Goal: Transaction & Acquisition: Book appointment/travel/reservation

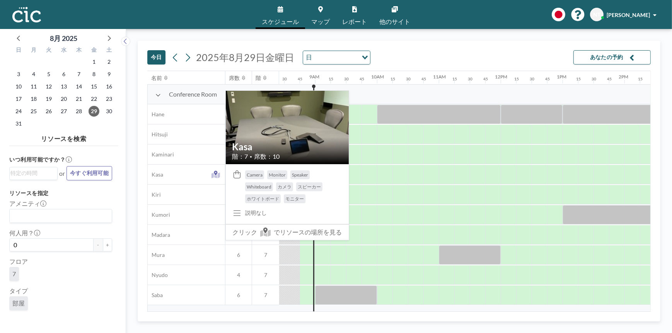
scroll to position [0, 526]
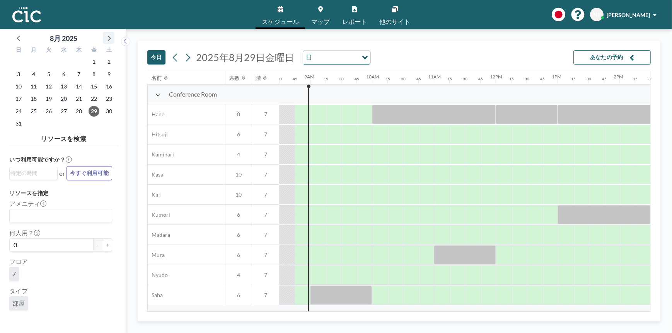
click at [108, 37] on icon at bounding box center [109, 38] width 10 height 10
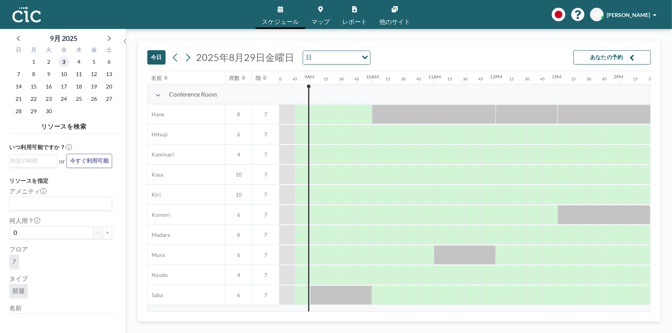
click at [63, 59] on span "3" at bounding box center [63, 61] width 11 height 11
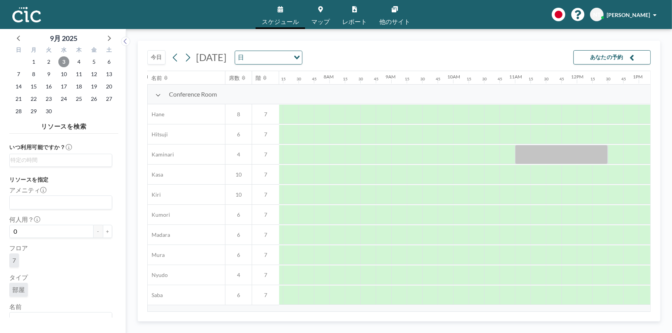
scroll to position [0, 479]
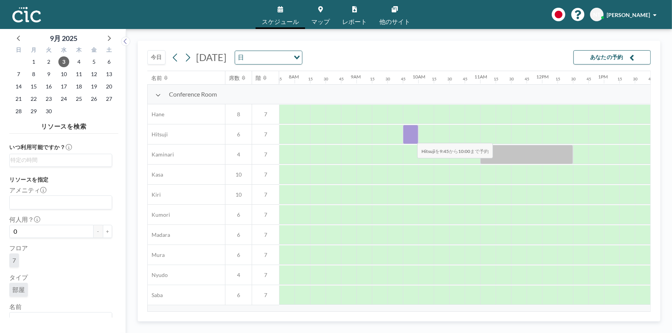
click at [411, 138] on div at bounding box center [410, 134] width 15 height 19
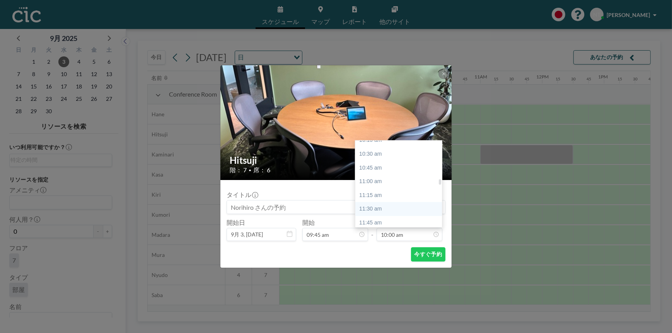
scroll to position [589, 0]
click at [375, 193] on div "11:30 am" at bounding box center [400, 192] width 90 height 14
type input "11:30 am"
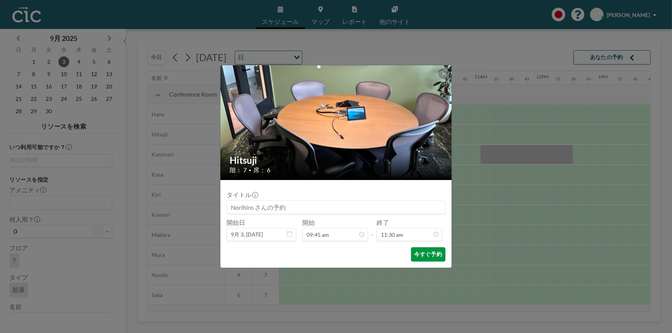
scroll to position [633, 0]
click at [423, 256] on button "今すぐ予約" at bounding box center [428, 254] width 34 height 14
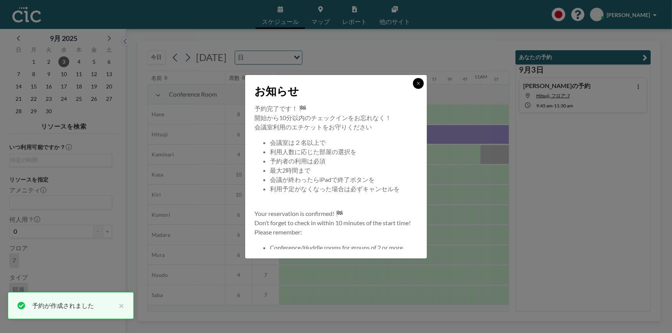
click at [416, 84] on icon at bounding box center [418, 83] width 5 height 5
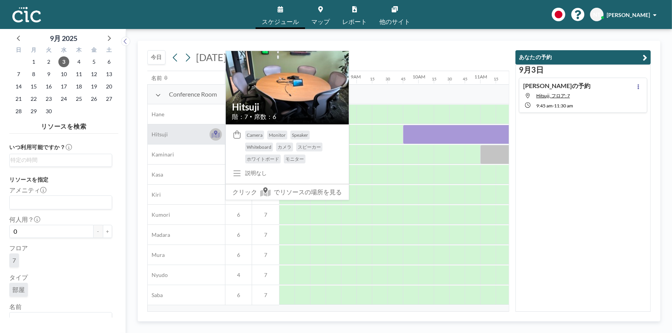
click at [217, 132] on icon at bounding box center [215, 133] width 3 height 5
